Goal: Task Accomplishment & Management: Use online tool/utility

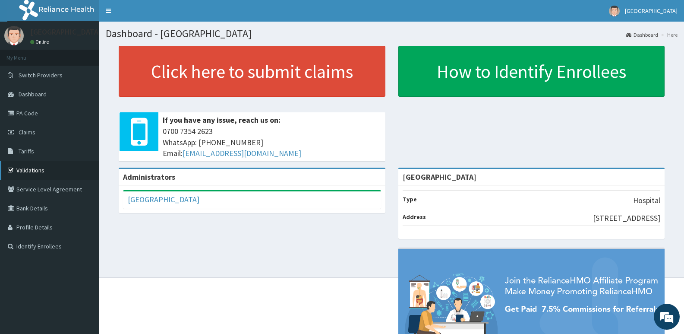
click at [30, 169] on link "Validations" at bounding box center [49, 170] width 99 height 19
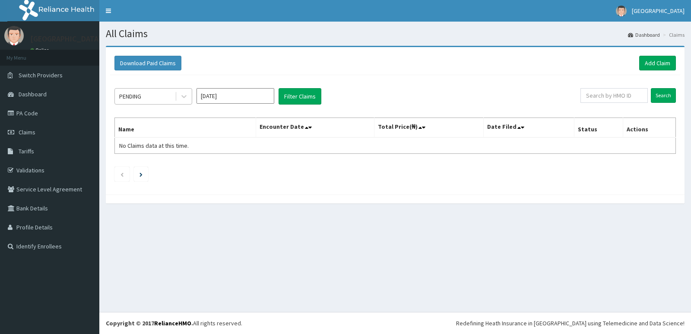
click at [153, 92] on div "PENDING" at bounding box center [145, 96] width 60 height 14
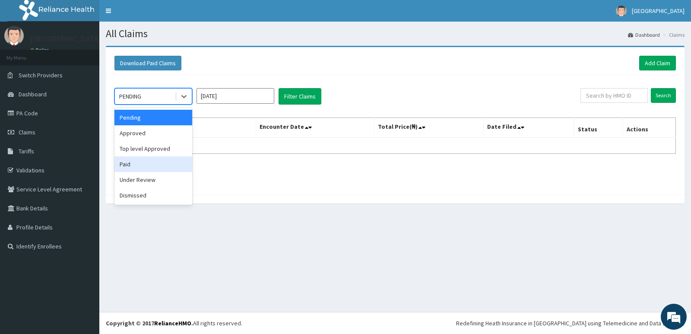
click at [155, 166] on div "Paid" at bounding box center [153, 164] width 78 height 16
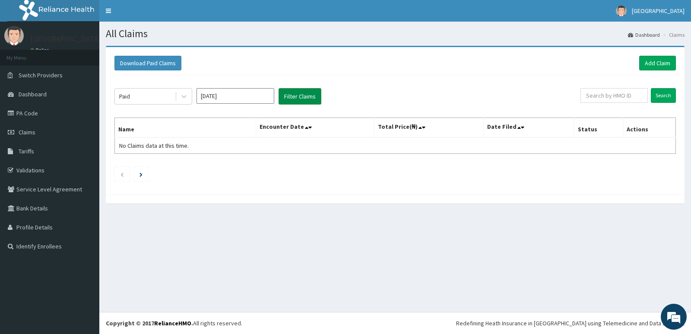
click at [294, 92] on button "Filter Claims" at bounding box center [299, 96] width 43 height 16
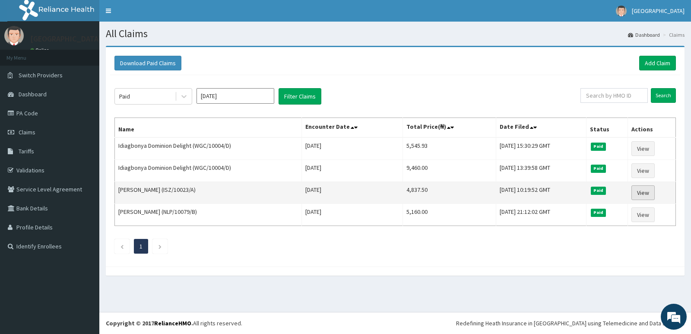
click at [645, 190] on link "View" at bounding box center [642, 192] width 23 height 15
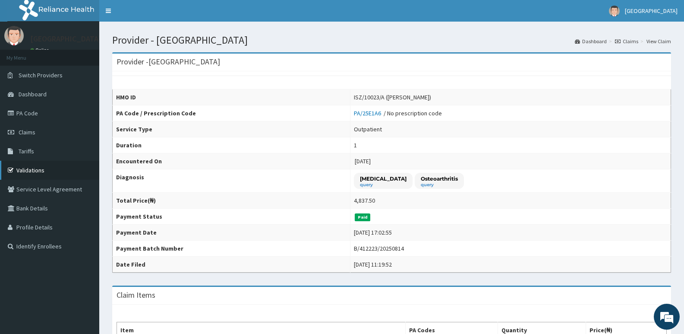
click at [30, 167] on link "Validations" at bounding box center [49, 170] width 99 height 19
